Goal: Task Accomplishment & Management: Manage account settings

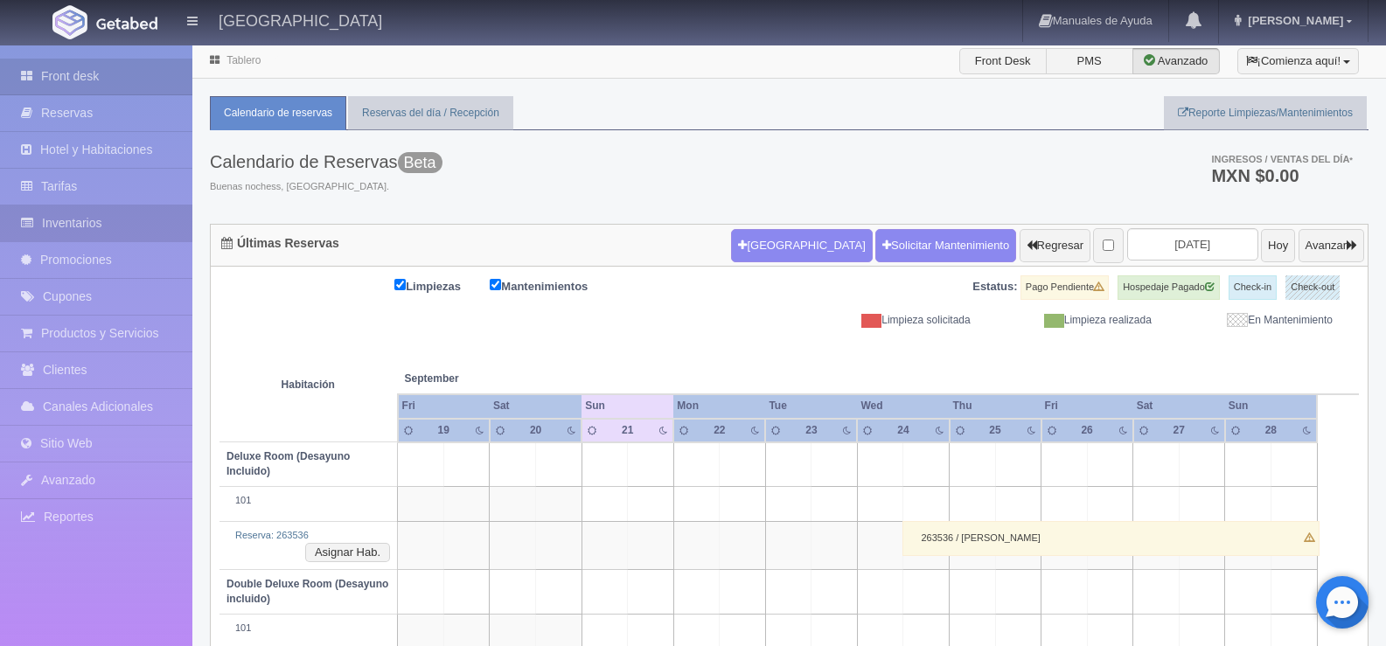
click at [67, 218] on link "Inventarios" at bounding box center [96, 224] width 192 height 36
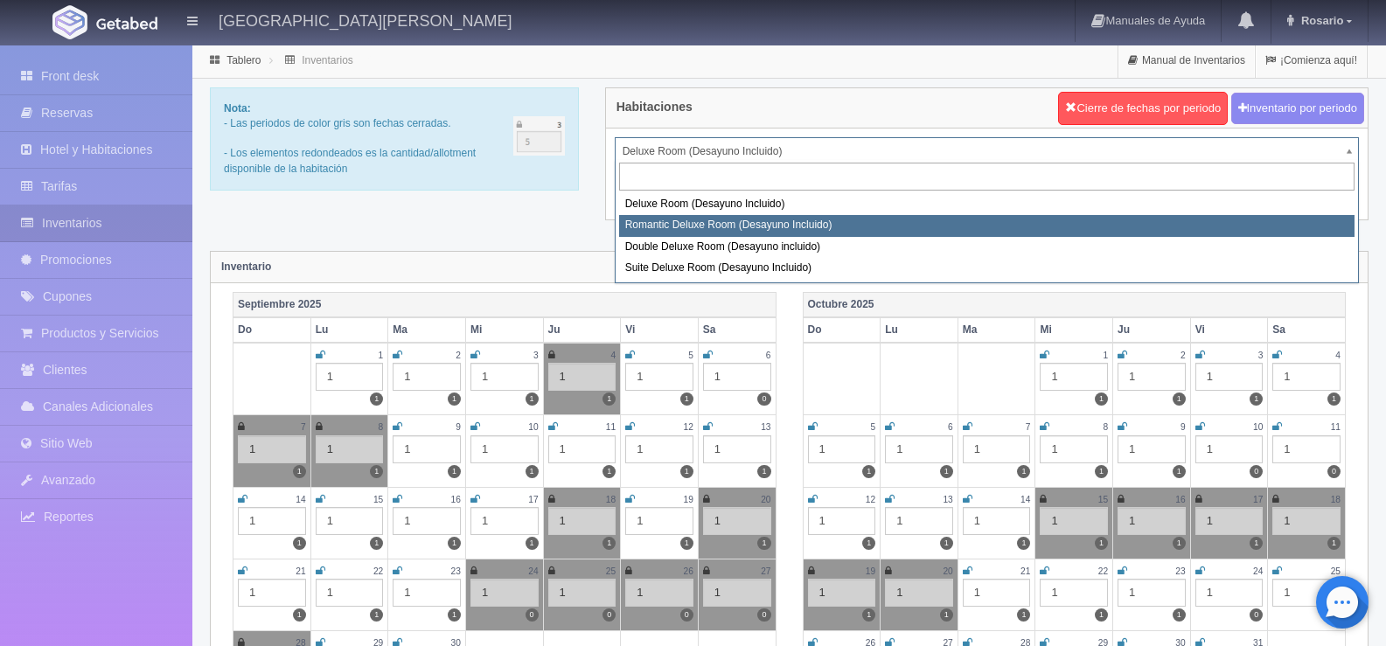
select select "625"
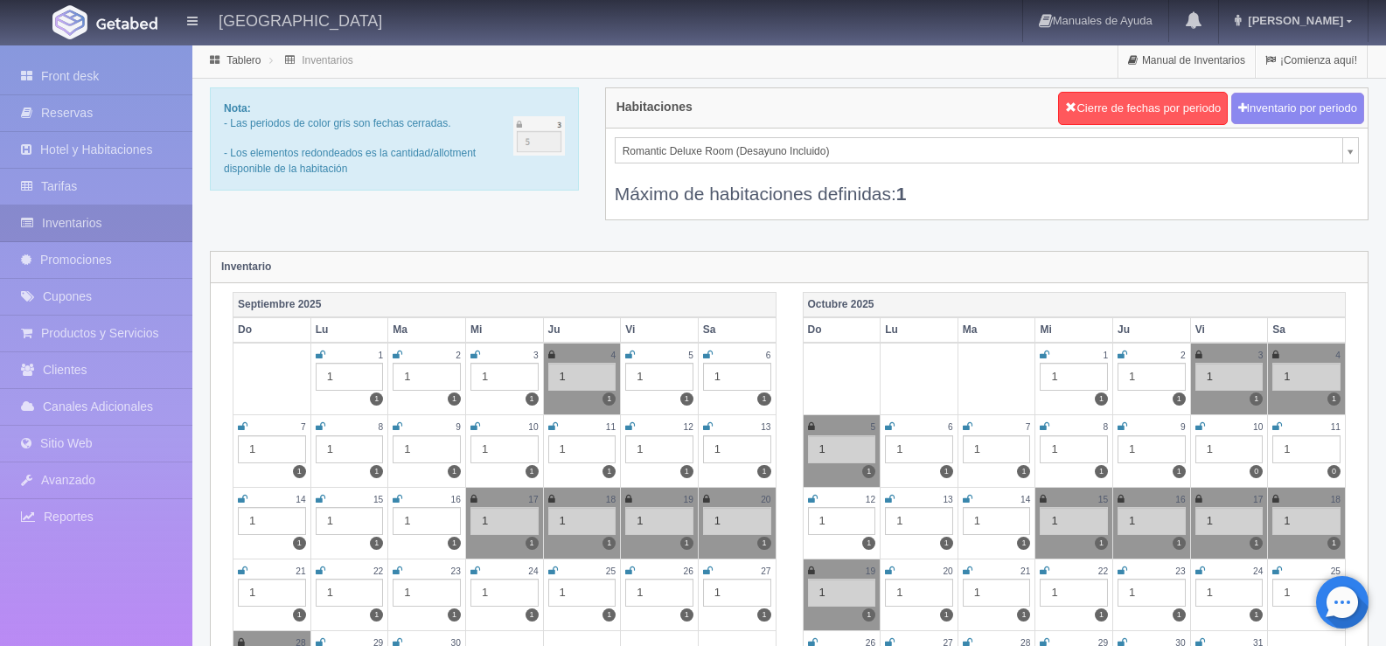
scroll to position [262, 0]
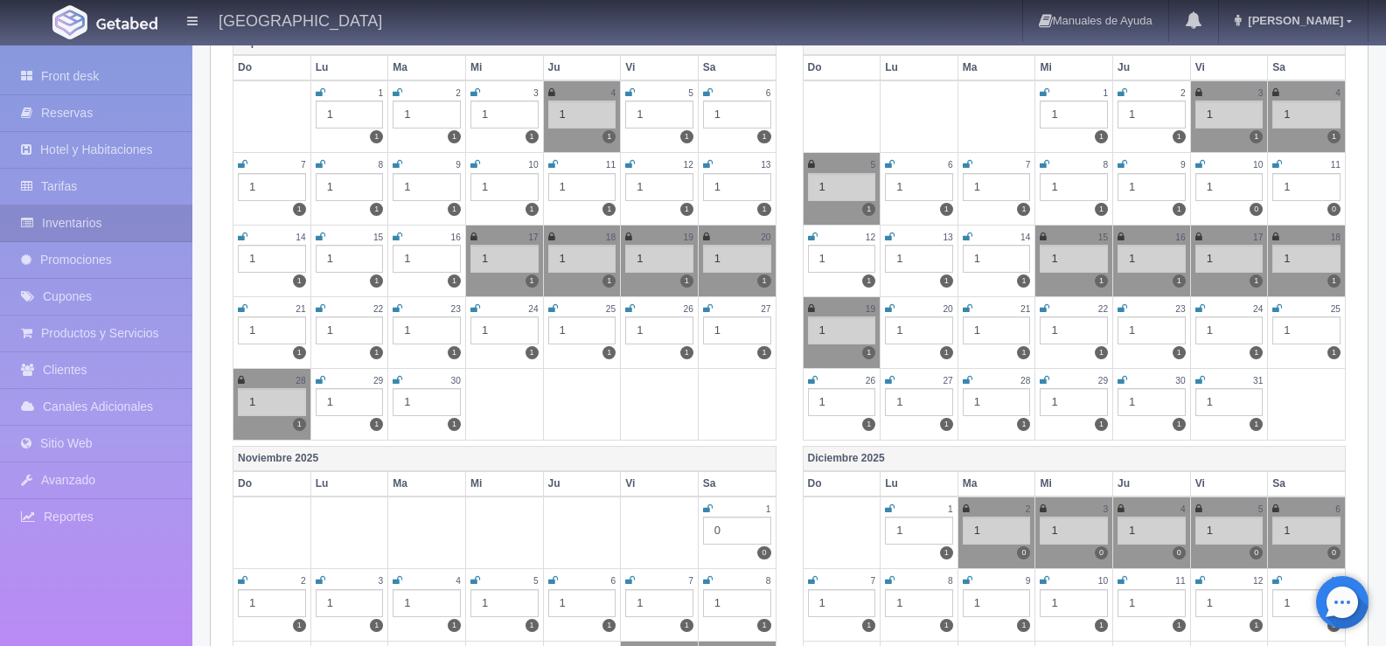
click at [241, 306] on icon at bounding box center [243, 308] width 10 height 10
